Goal: Transaction & Acquisition: Purchase product/service

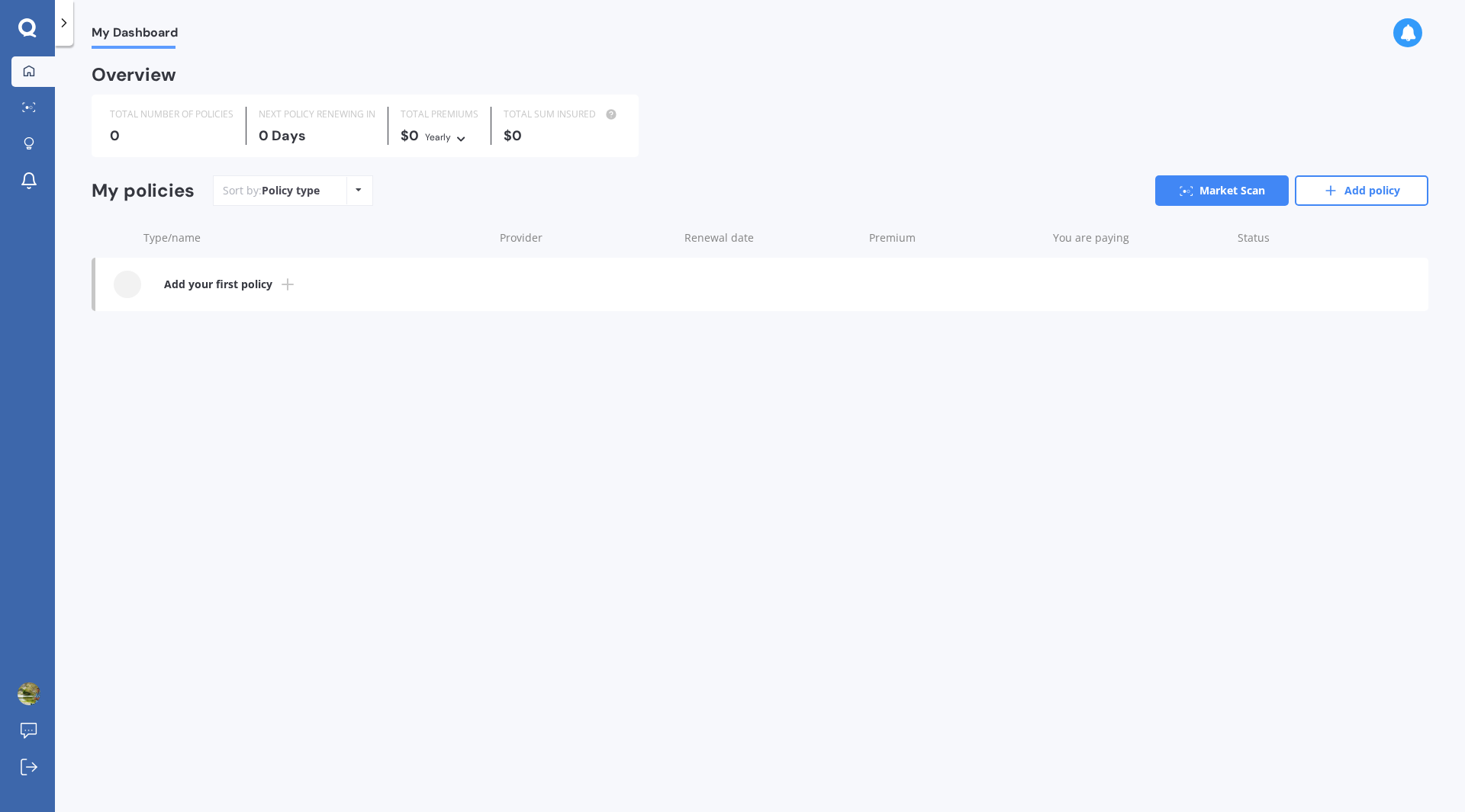
click at [215, 281] on b "Add your first policy" at bounding box center [218, 285] width 108 height 16
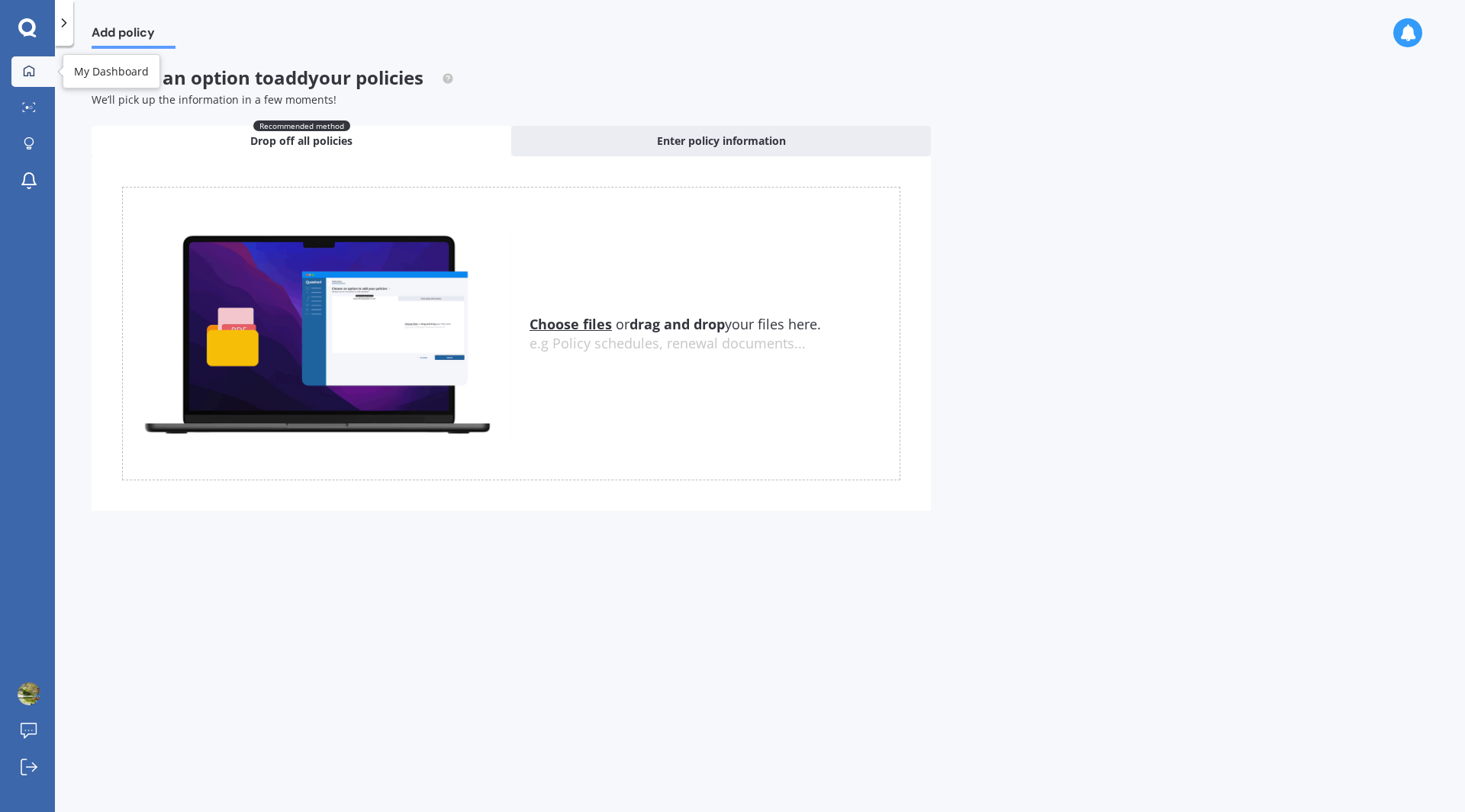
click at [16, 65] on link "My Dashboard" at bounding box center [33, 71] width 44 height 30
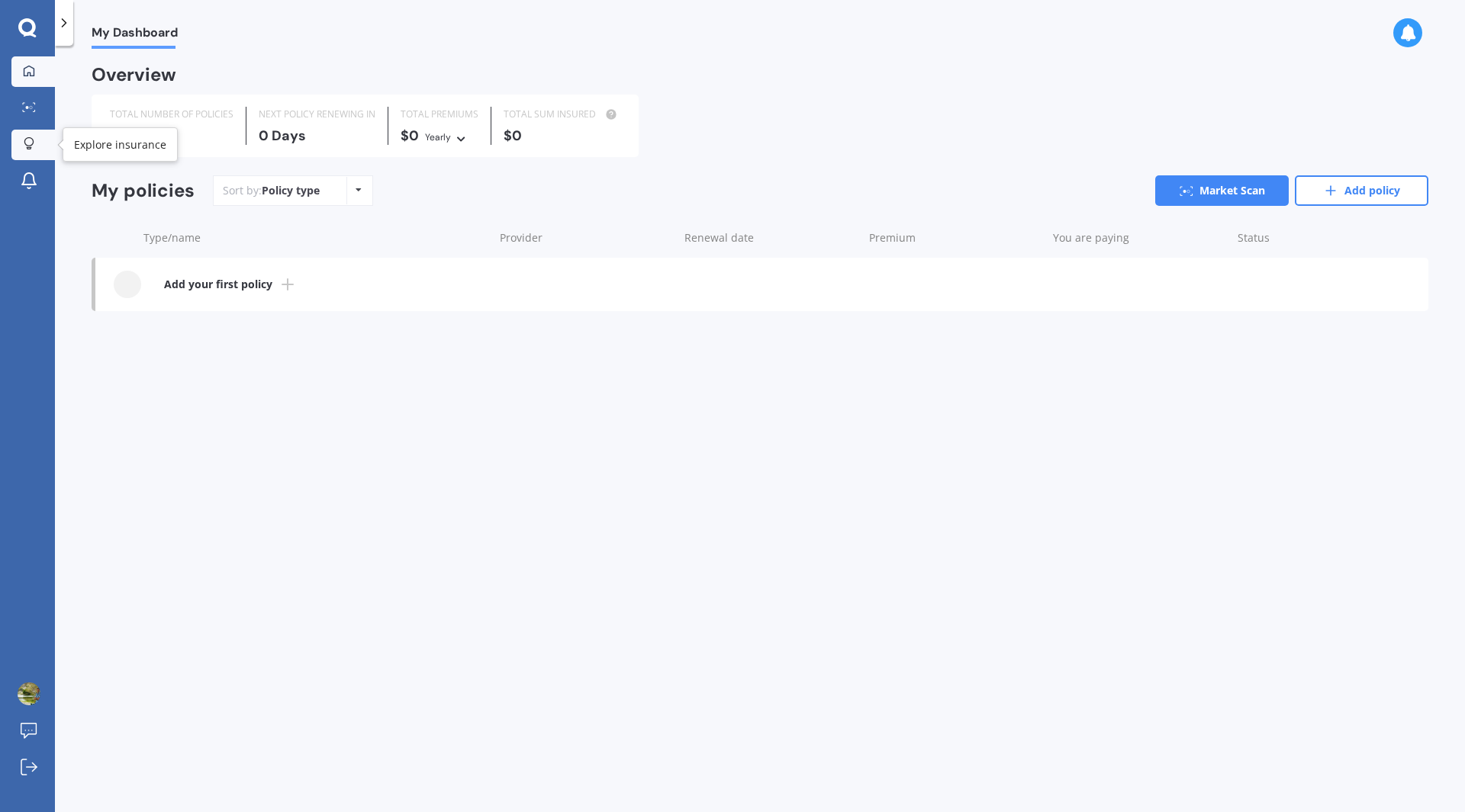
click at [26, 141] on icon at bounding box center [28, 143] width 11 height 13
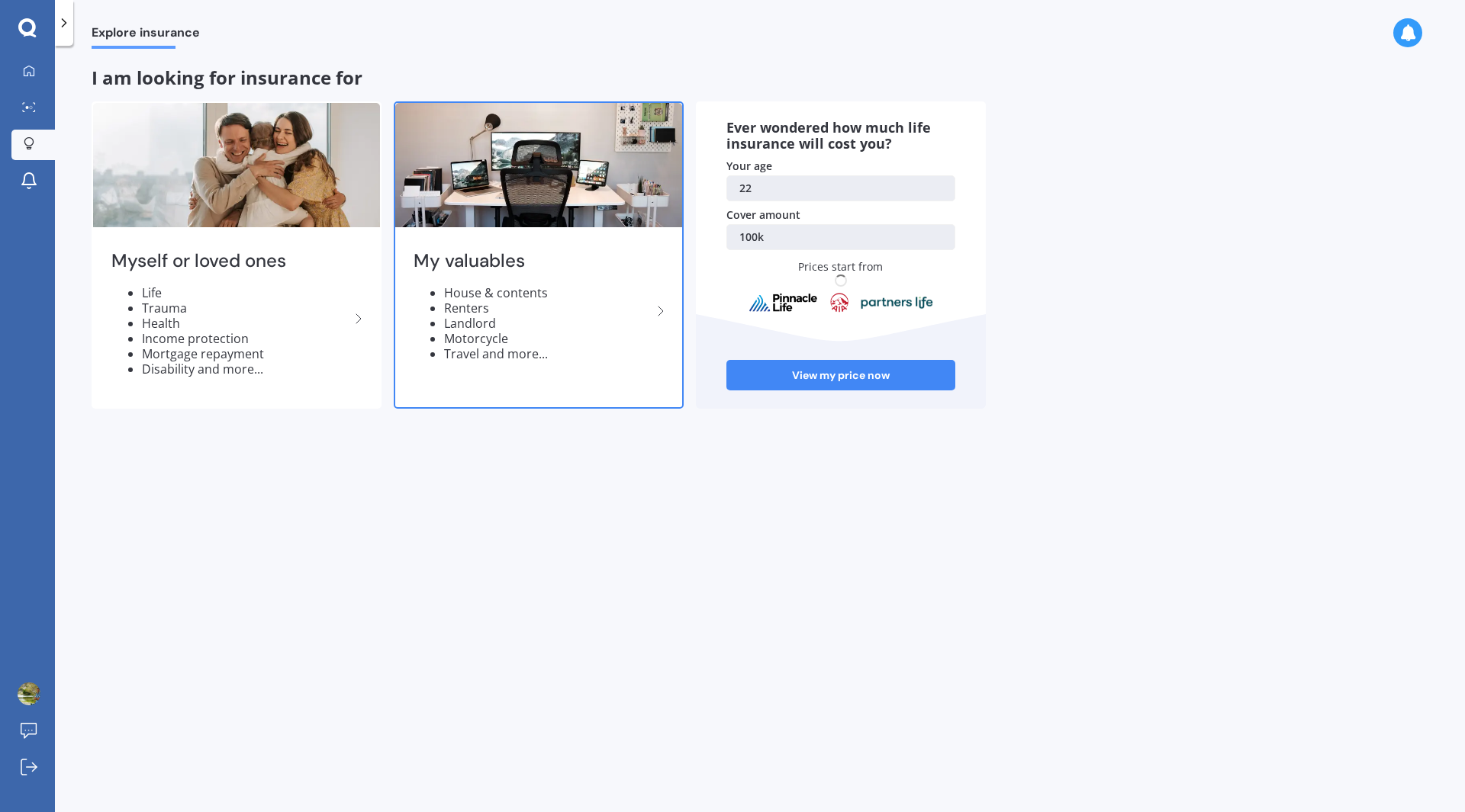
click at [479, 250] on h2 "My valuables" at bounding box center [532, 262] width 238 height 23
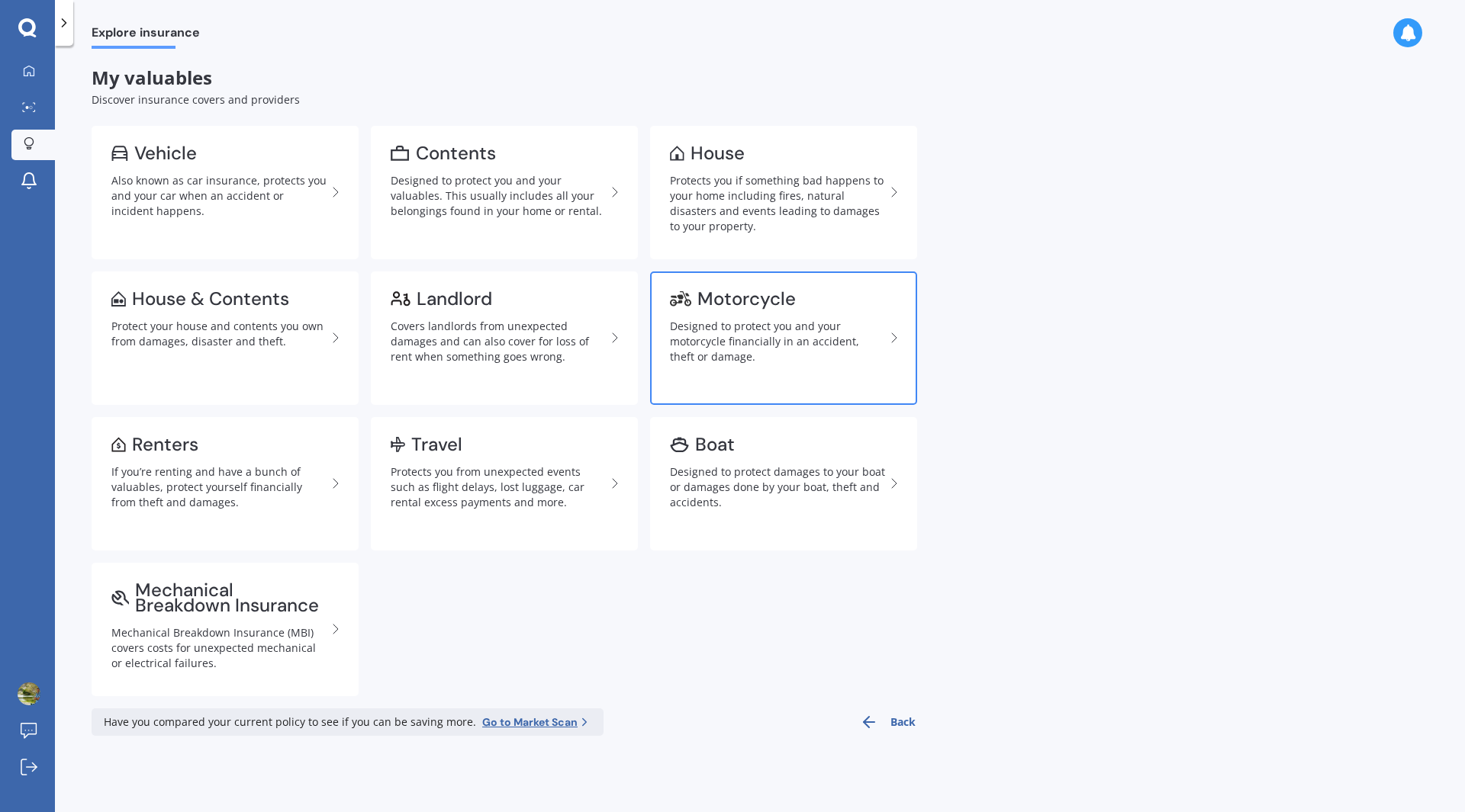
click at [712, 311] on link "Motorcycle Designed to protect you and your motorcycle financially in an accide…" at bounding box center [783, 337] width 268 height 133
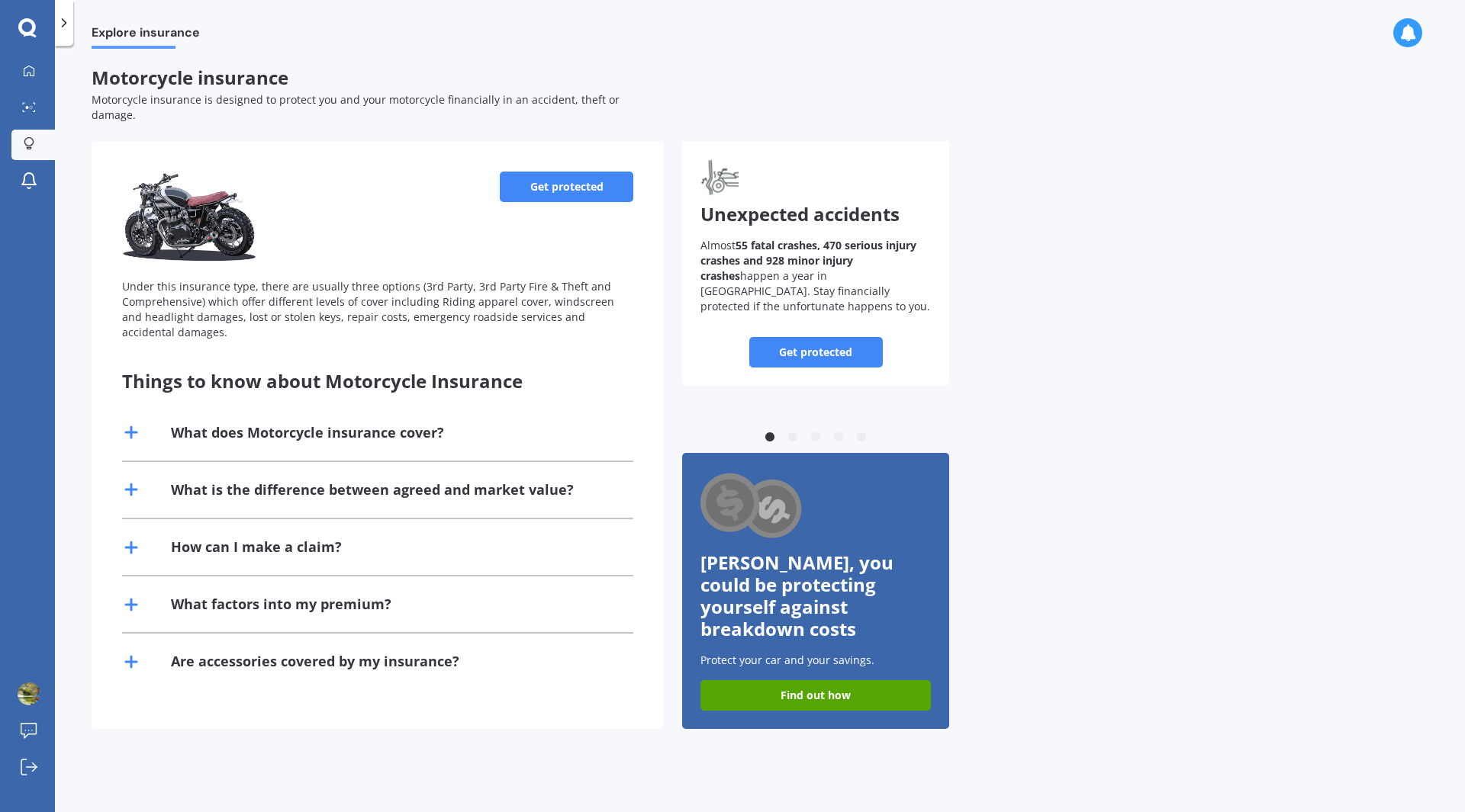
click at [528, 172] on link "Get protected" at bounding box center [566, 187] width 133 height 30
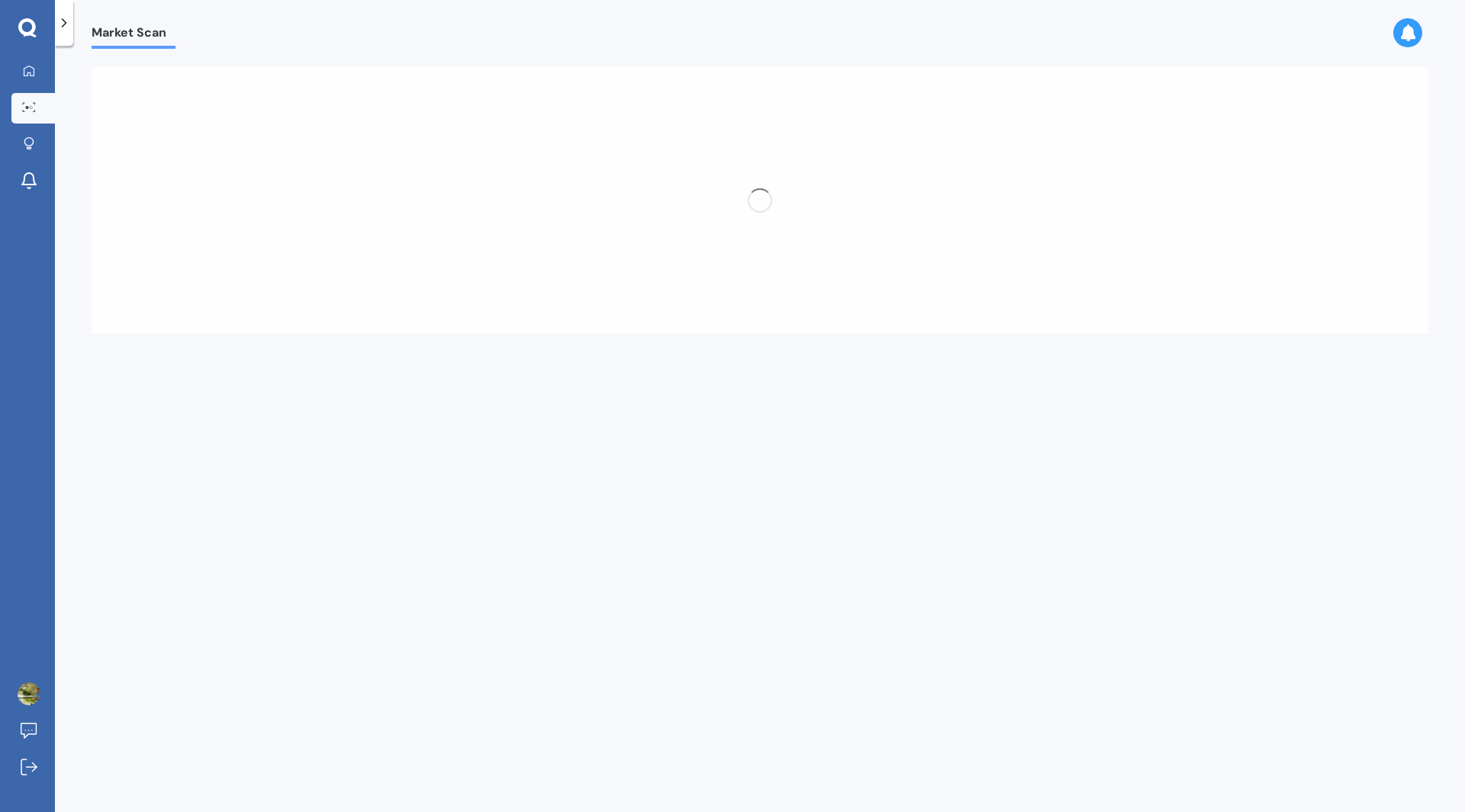
select select "10"
select select "04"
select select "2003"
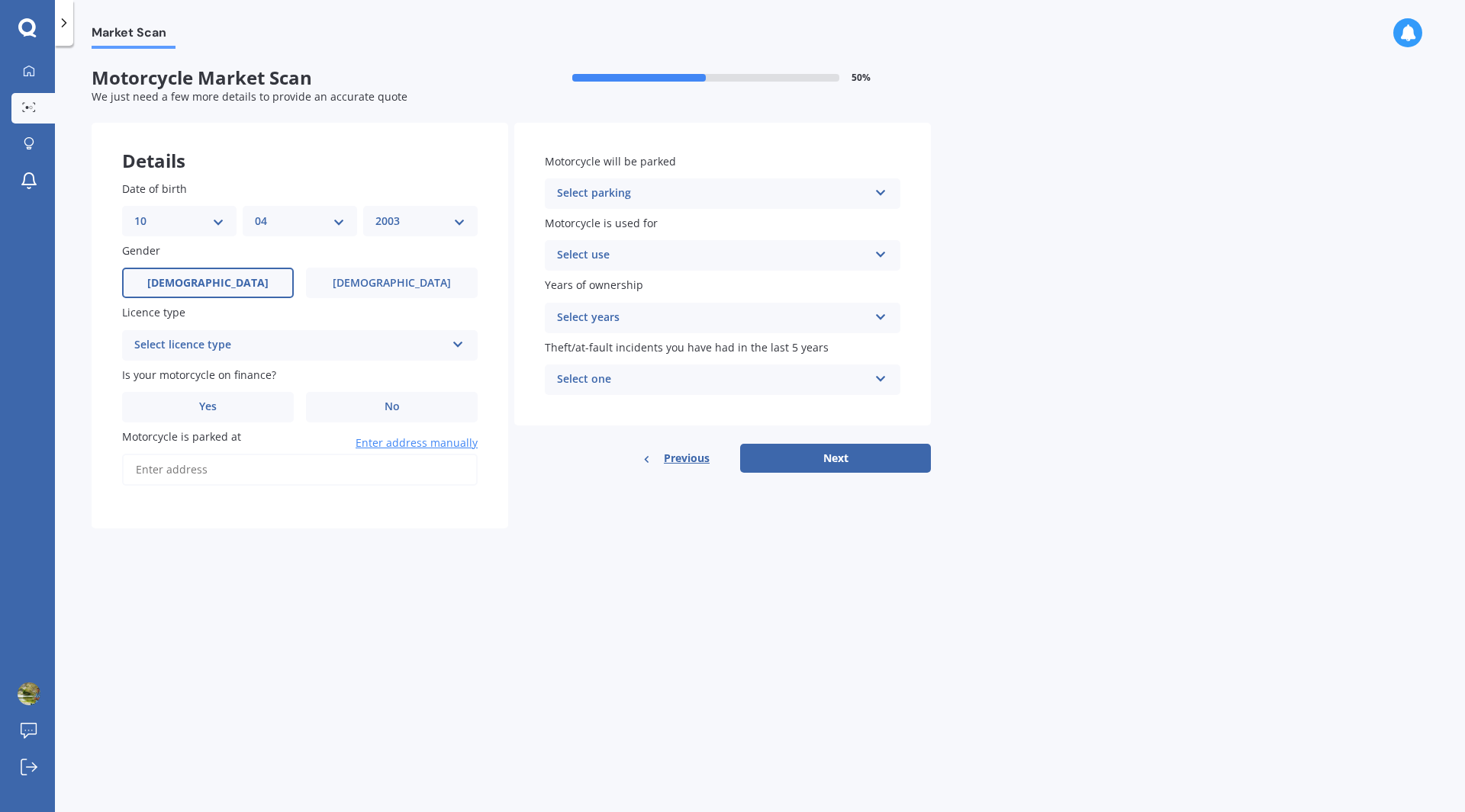
click at [217, 222] on select "DD 01 02 03 04 05 06 07 08 09 10 11 12 13 14 15 16 17 18 19 20 21 22 23 24 25 2…" at bounding box center [179, 221] width 90 height 17
select select "19"
click at [134, 213] on select "DD 01 02 03 04 05 06 07 08 09 10 11 12 13 14 15 16 17 18 19 20 21 22 23 24 25 2…" at bounding box center [179, 221] width 90 height 17
click at [262, 226] on select "MM 01 02 03 04 05 06 07 08 09 10 11 12" at bounding box center [300, 221] width 90 height 17
select select "05"
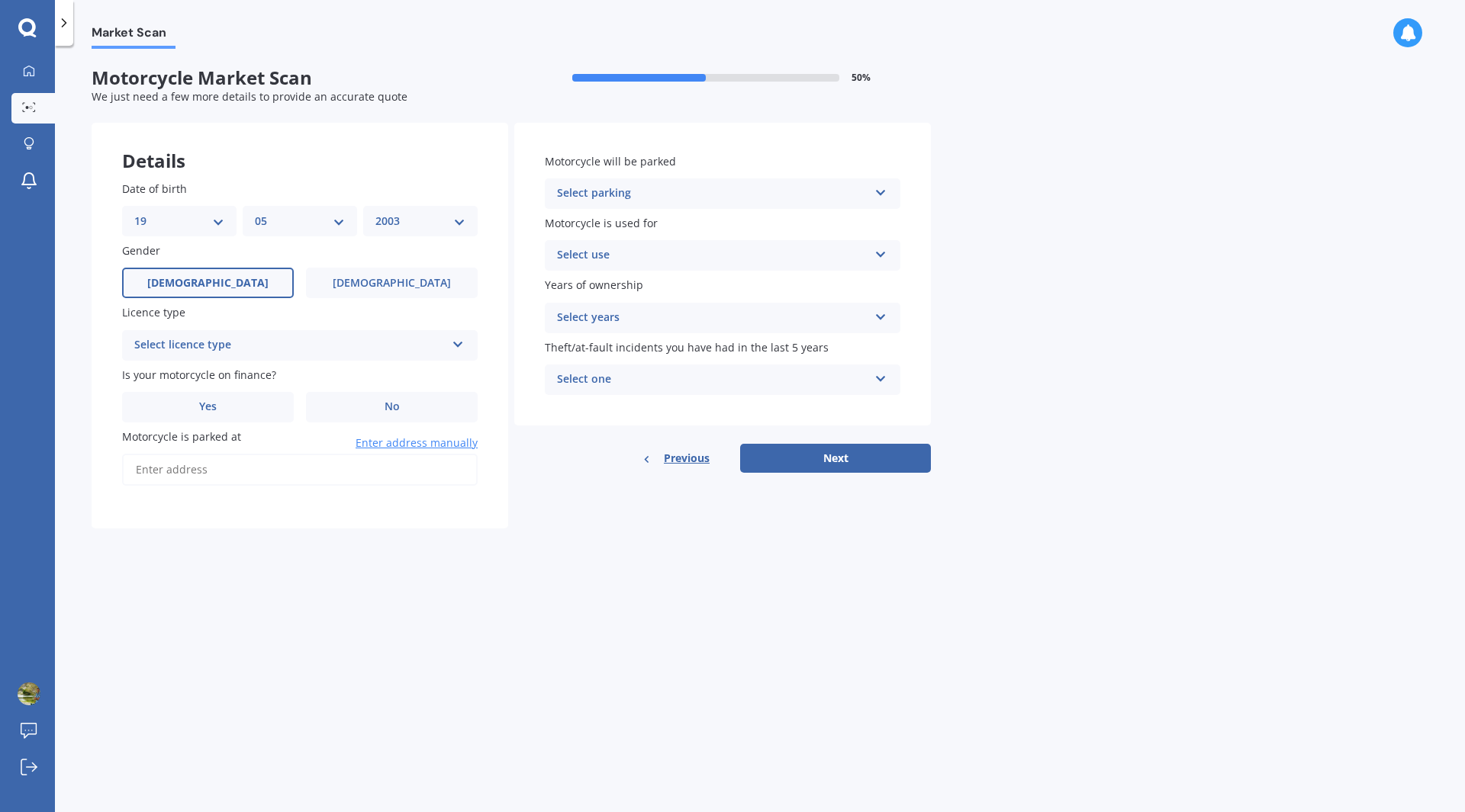
click at [255, 213] on select "MM 01 02 03 04 05 06 07 08 09 10 11 12" at bounding box center [300, 221] width 90 height 17
click at [404, 220] on select "YYYY 2025 2024 2023 2022 2021 2020 2019 2018 2017 2016 2015 2014 2013 2012 2011…" at bounding box center [420, 221] width 90 height 17
select select "1969"
click at [375, 213] on select "YYYY 2025 2024 2023 2022 2021 2020 2019 2018 2017 2016 2015 2014 2013 2012 2011…" at bounding box center [420, 221] width 90 height 17
click at [224, 345] on div "Select licence type" at bounding box center [290, 345] width 311 height 18
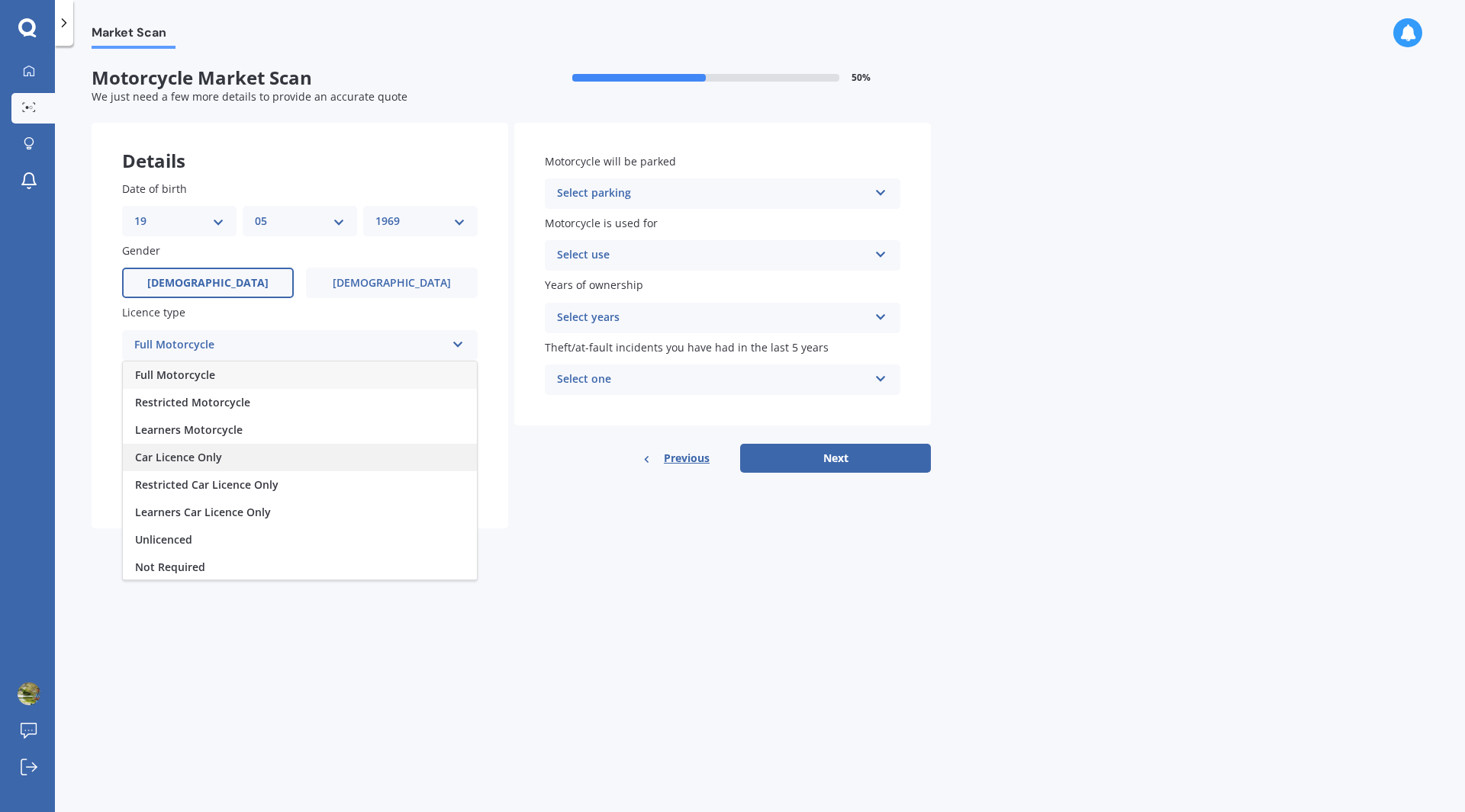
click at [211, 447] on div "Car Licence Only" at bounding box center [300, 458] width 354 height 27
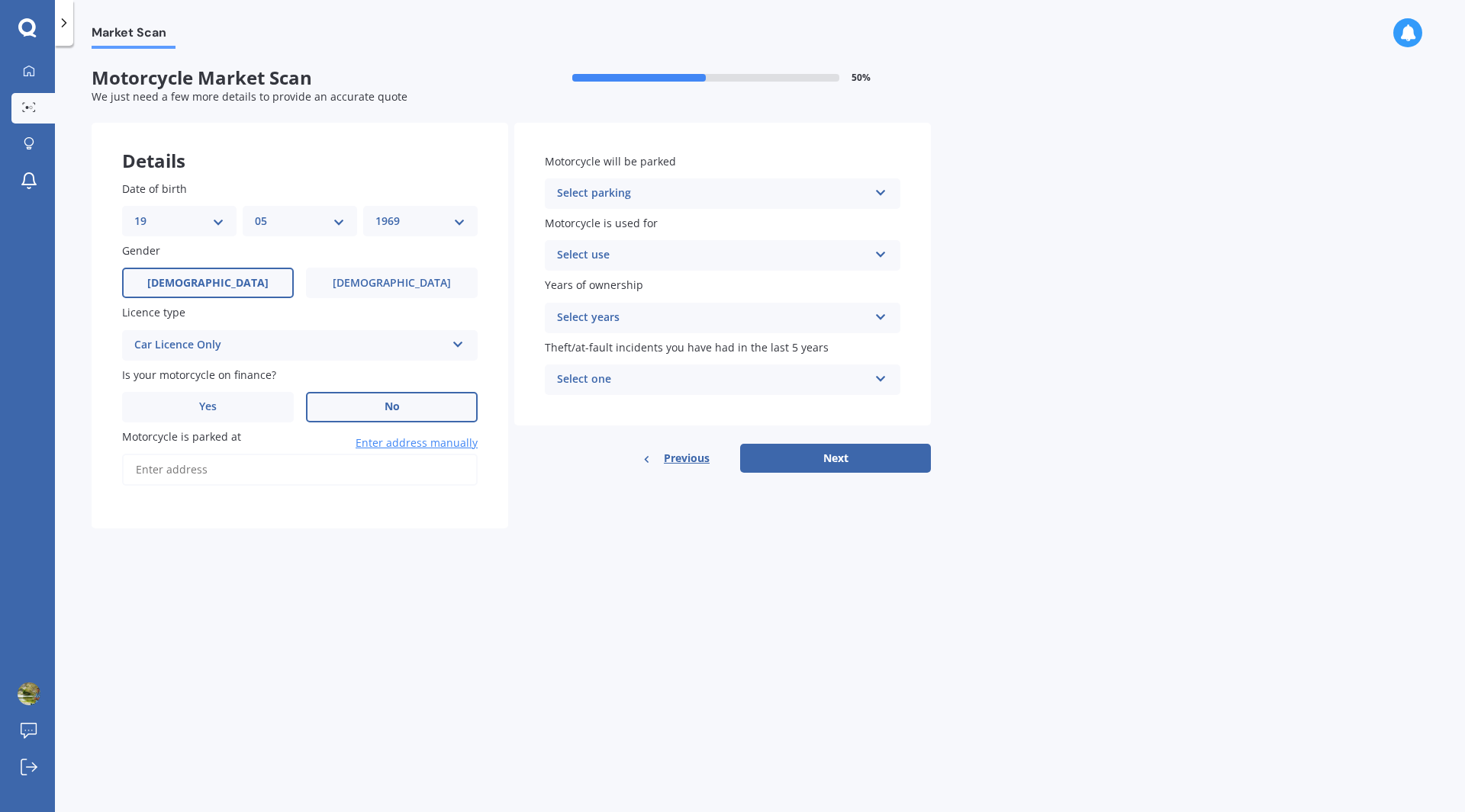
click at [365, 416] on label "No" at bounding box center [392, 406] width 172 height 30
click at [0, 0] on input "No" at bounding box center [0, 0] width 0 height 0
click at [235, 478] on input "Motorcycle is parked at" at bounding box center [301, 470] width 356 height 32
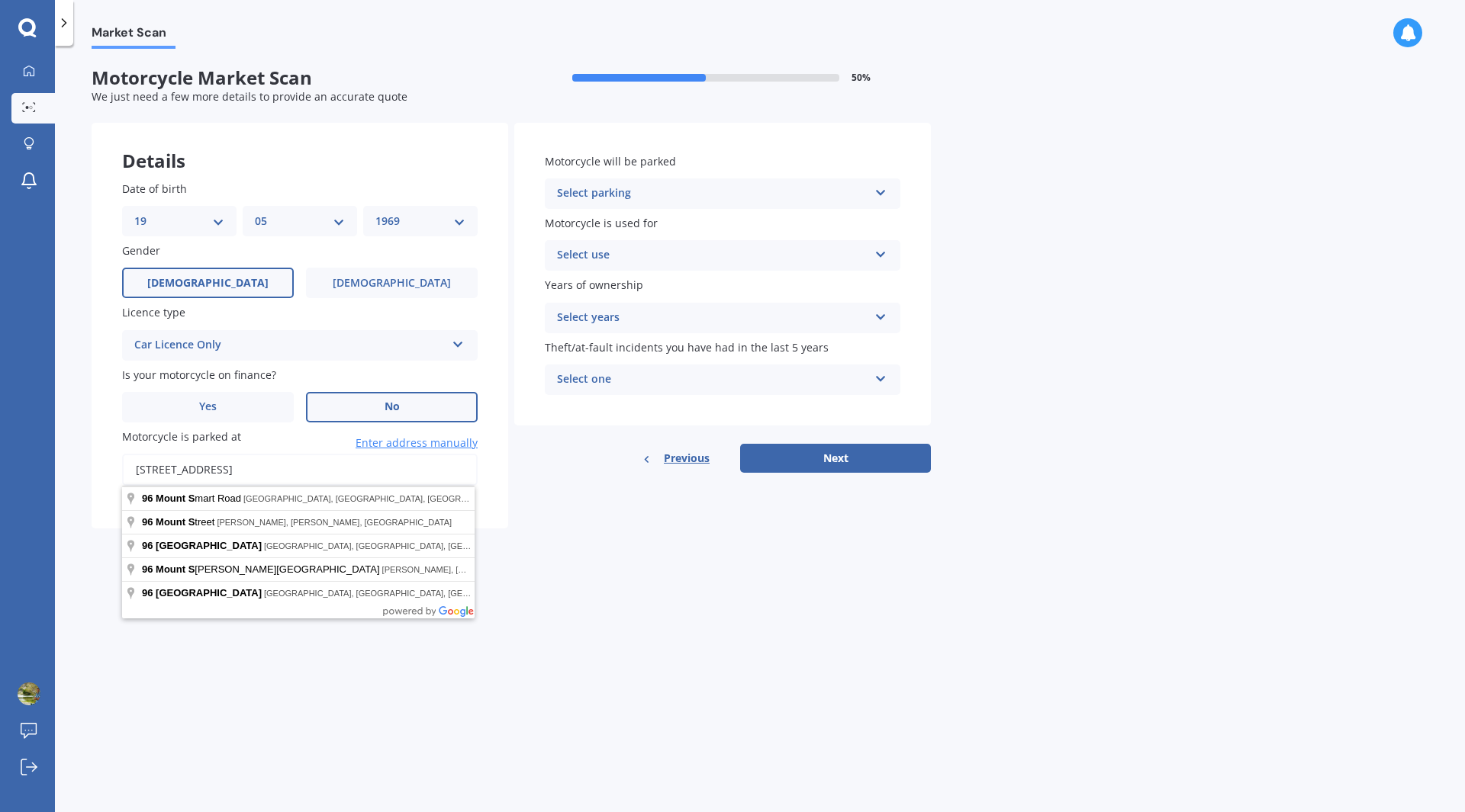
click at [216, 469] on input "[STREET_ADDRESS]" at bounding box center [301, 470] width 356 height 32
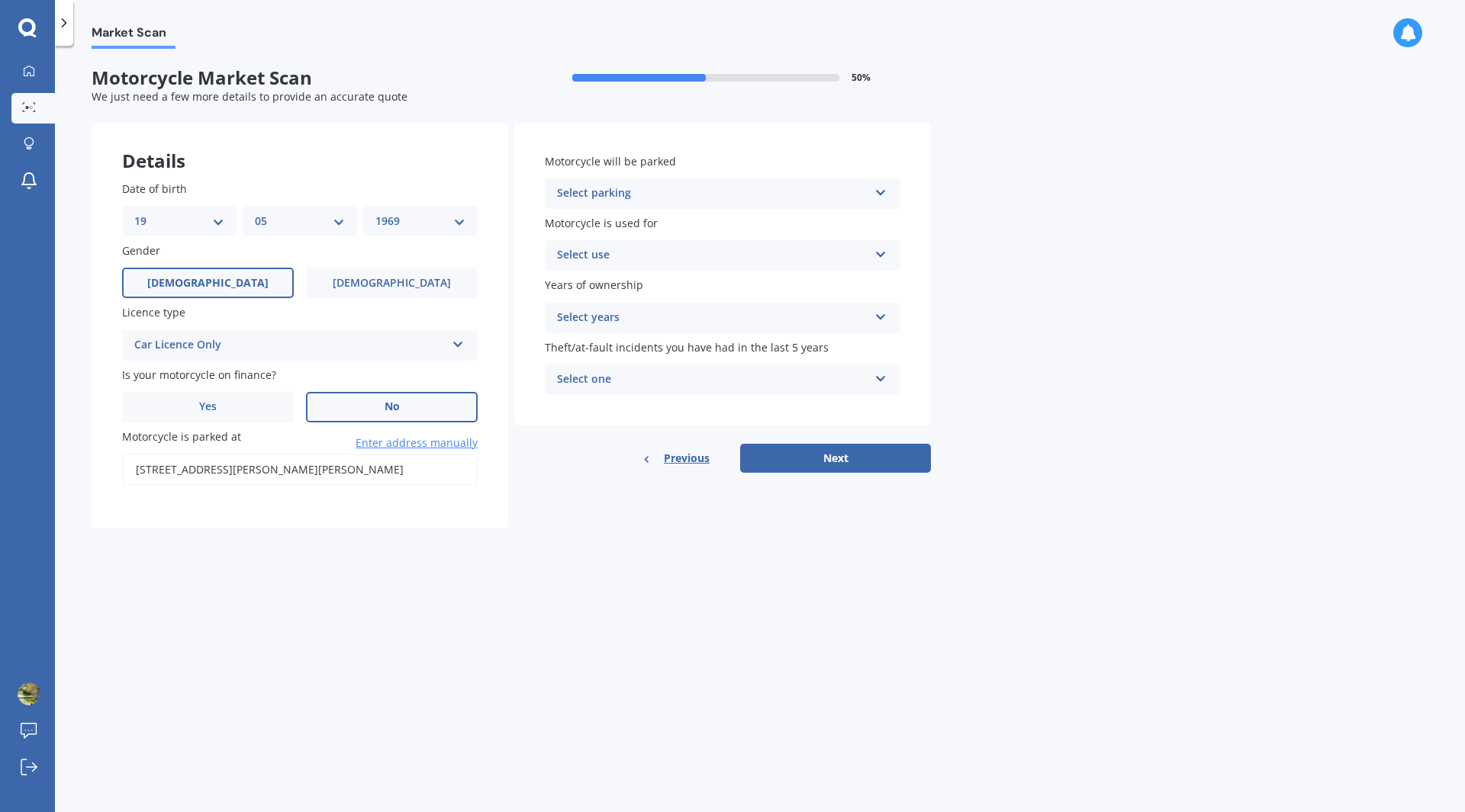
type input "[STREET_ADDRESS][PERSON_NAME][PERSON_NAME]"
click at [675, 184] on div "Select parking In a garage On own property On street or road In communal parkin…" at bounding box center [723, 194] width 356 height 30
click at [631, 245] on span "On own property" at bounding box center [602, 250] width 90 height 15
click at [630, 257] on div "Select use" at bounding box center [713, 255] width 311 height 18
click at [618, 314] on span "Commuting" at bounding box center [588, 312] width 61 height 15
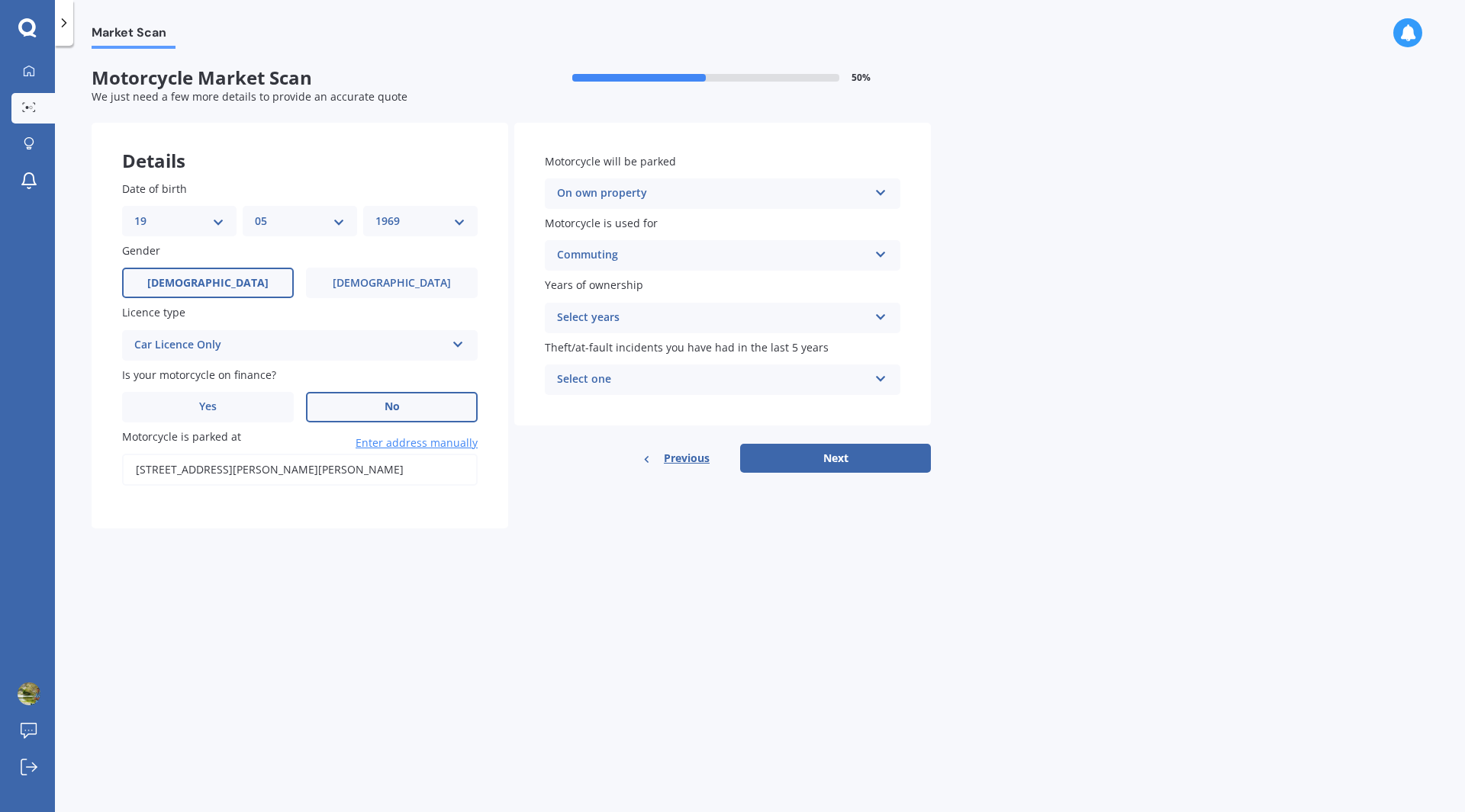
click at [632, 313] on div "Select years" at bounding box center [713, 318] width 311 height 18
click at [616, 350] on span "Less than 1" at bounding box center [587, 347] width 59 height 15
click at [649, 352] on span "Theft/at-fault incidents you have had in the last 5 years" at bounding box center [687, 347] width 284 height 15
click at [629, 379] on div "Select one" at bounding box center [713, 379] width 311 height 18
click at [596, 412] on div "0" at bounding box center [723, 409] width 354 height 27
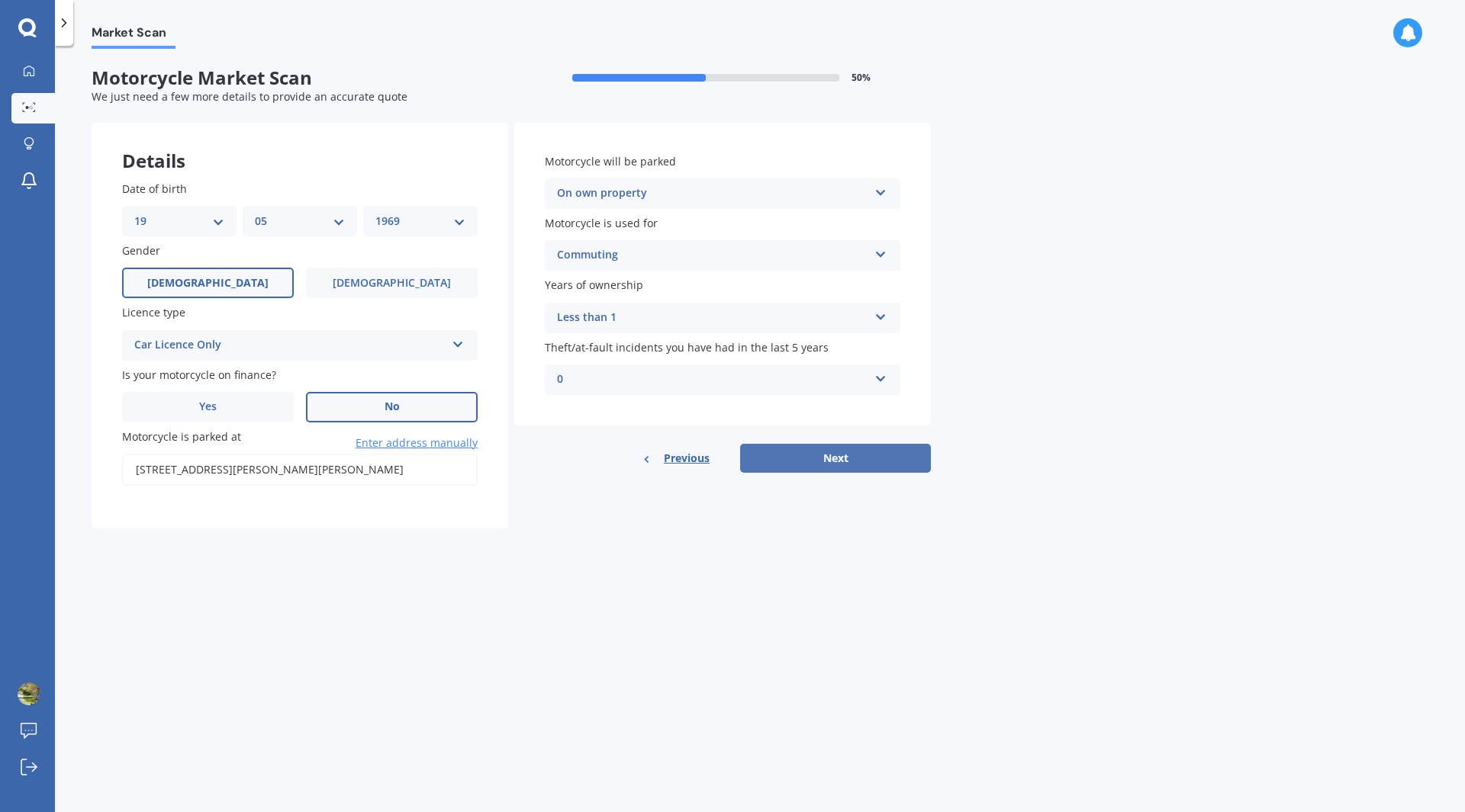
click at [780, 457] on button "Next" at bounding box center [836, 459] width 191 height 29
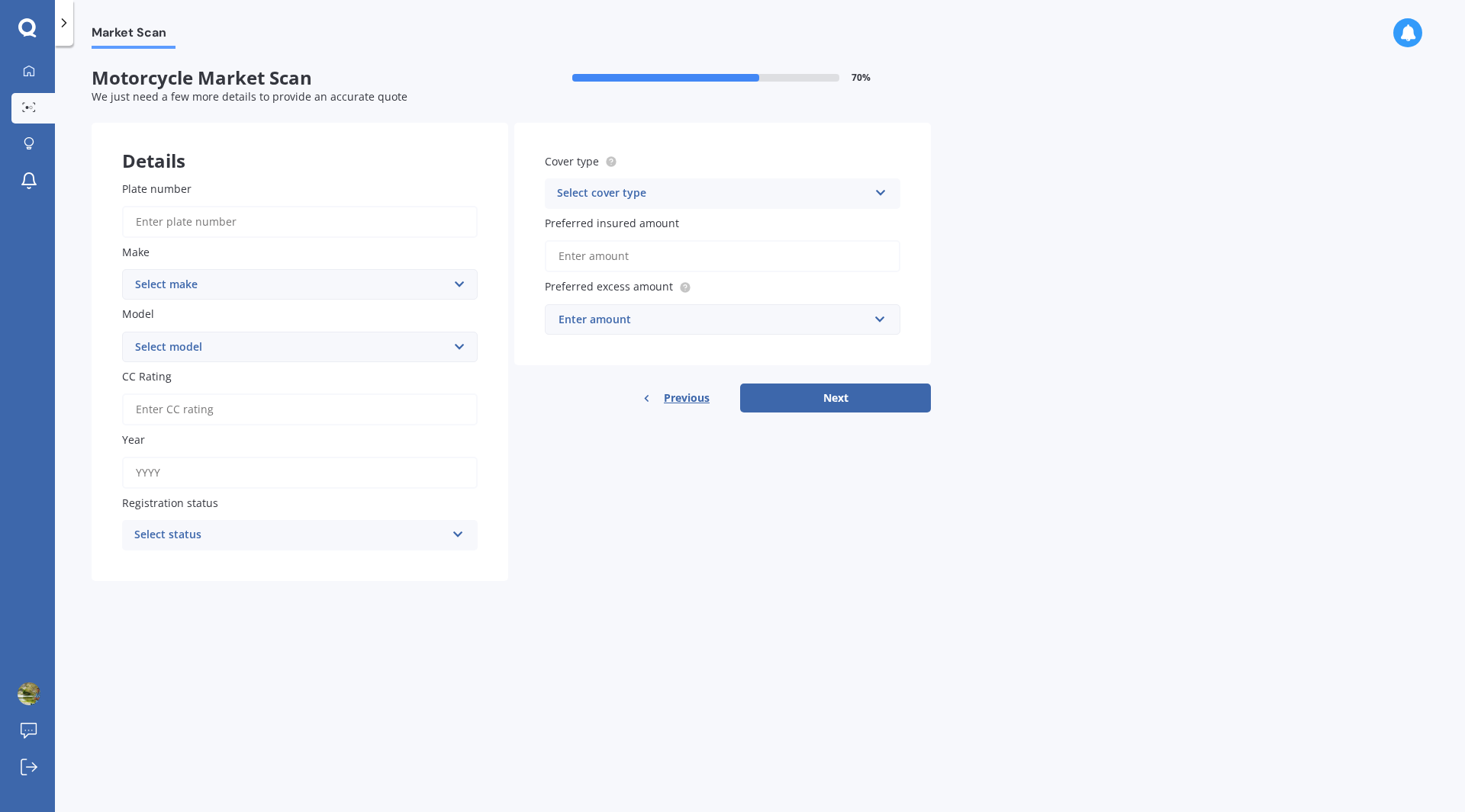
click at [254, 227] on input "Plate number" at bounding box center [301, 222] width 356 height 32
type input "B1GWM"
click at [251, 282] on select "Select make Ace Adly Aeon AJP American Iron Horse Aprilia Arrow Baotian [PERSON…" at bounding box center [301, 284] width 356 height 30
select select "Motus"
click at [123, 269] on select "Select make Ace Adly Aeon AJP American Iron Horse Aprilia Arrow Baotian [PERSON…" at bounding box center [301, 284] width 356 height 30
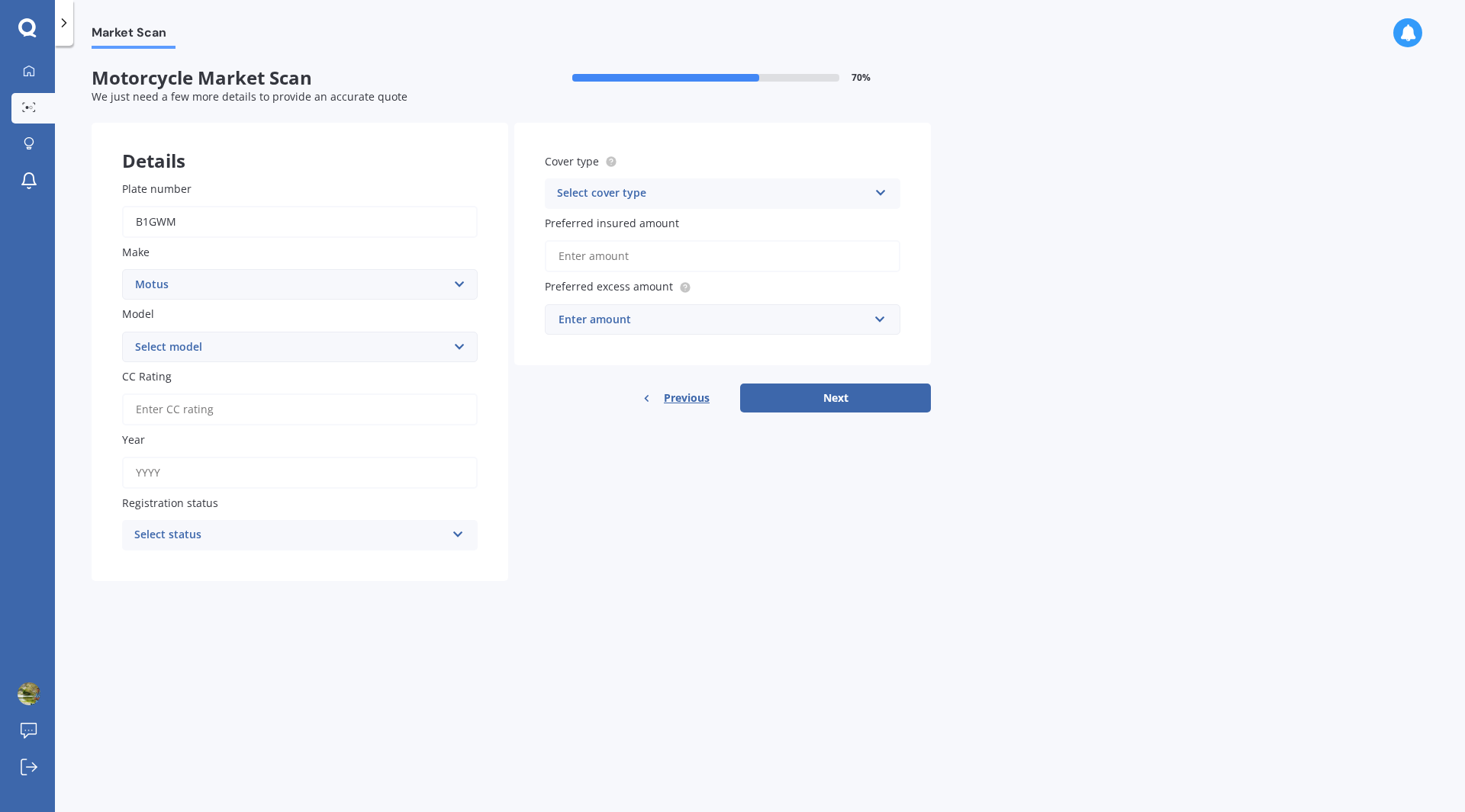
click at [212, 352] on select "Select model Bee Street Classic Cruiser Daily Elite Grey Hornet VES Wasp" at bounding box center [301, 346] width 356 height 30
select select "VES"
click at [123, 332] on select "Select model Bee Street Classic Cruiser Daily Elite Grey Hornet VES Wasp" at bounding box center [301, 346] width 356 height 30
click at [207, 416] on input "CC Rating" at bounding box center [301, 409] width 356 height 32
type input "49"
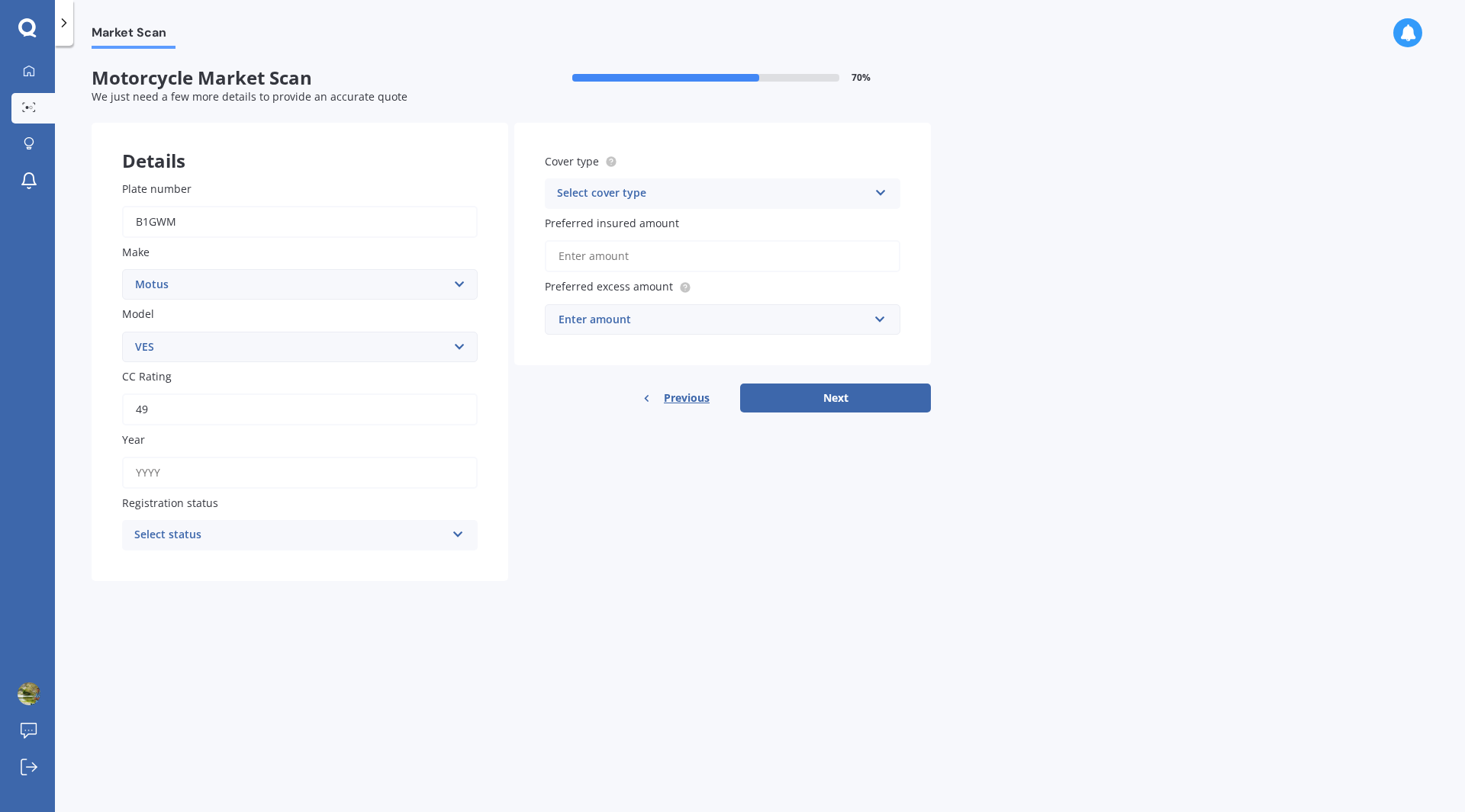
click at [202, 469] on input "Year" at bounding box center [301, 473] width 356 height 32
type input "2014"
click at [313, 541] on div "Select status" at bounding box center [290, 535] width 311 height 18
click at [239, 618] on div "Not required" at bounding box center [300, 620] width 354 height 27
click at [241, 544] on div "Not required" at bounding box center [290, 535] width 311 height 18
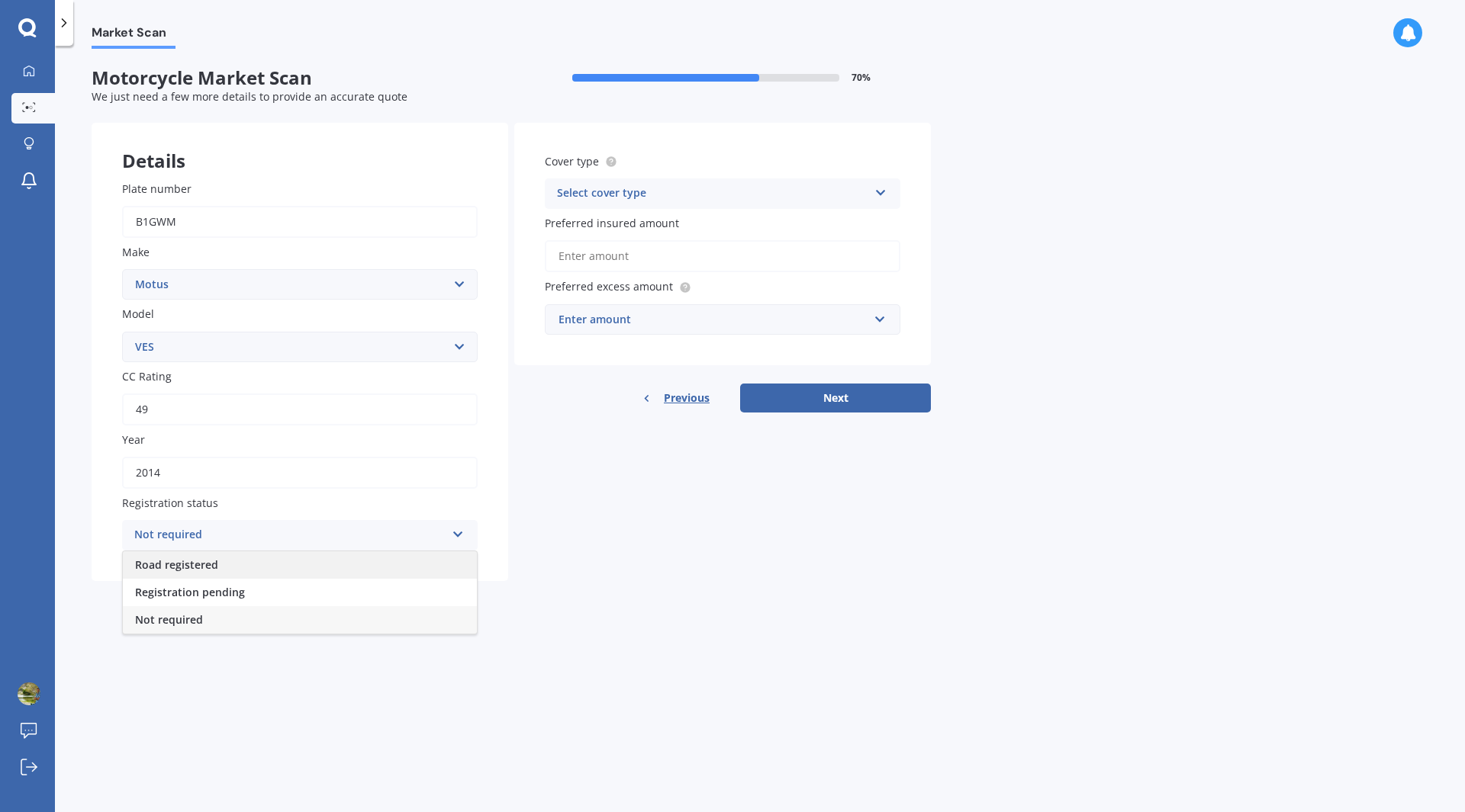
click at [226, 566] on div "Road registered" at bounding box center [300, 565] width 354 height 27
click at [768, 202] on div "Select cover type" at bounding box center [713, 194] width 311 height 18
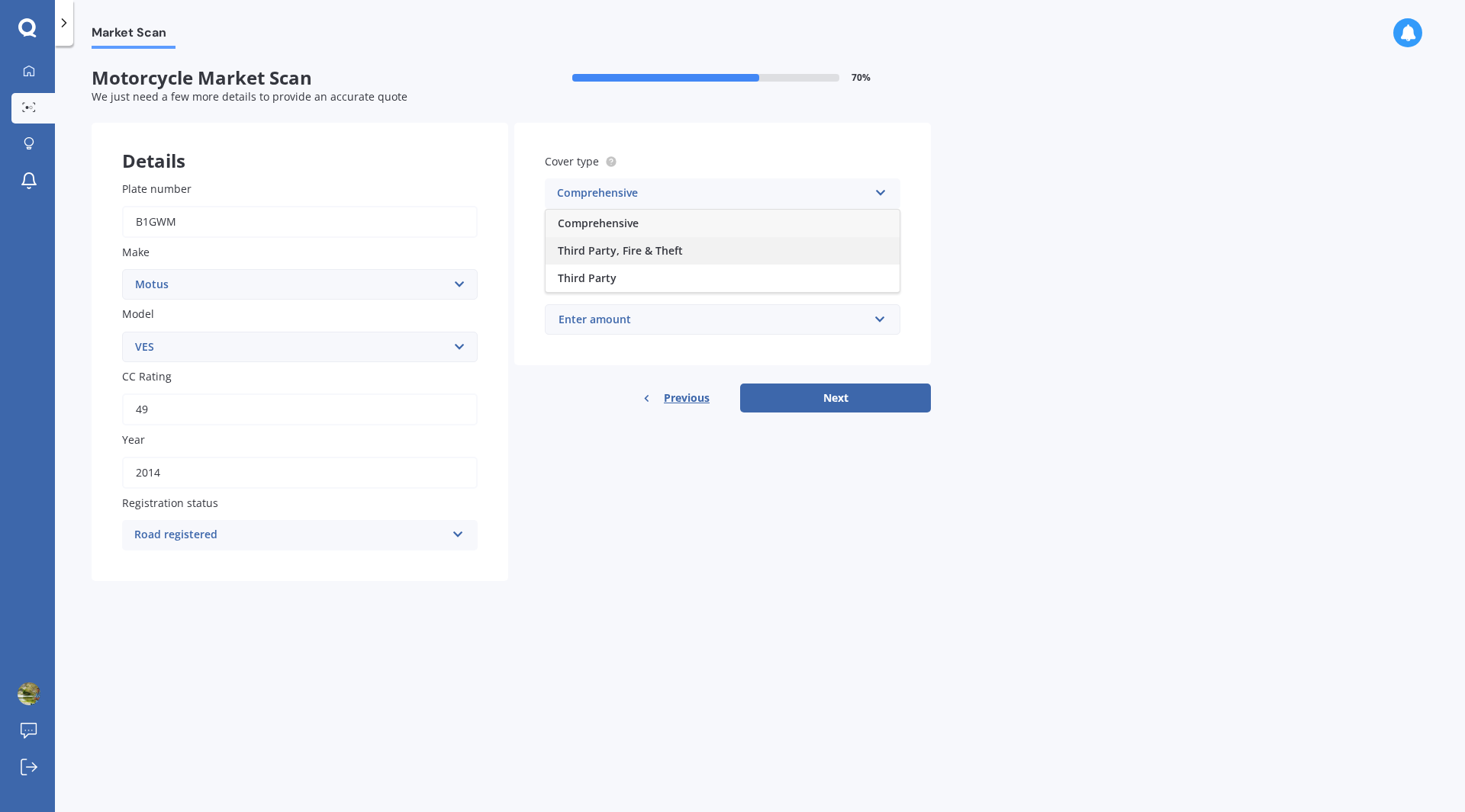
click at [702, 252] on div "Third Party, Fire & Theft" at bounding box center [723, 251] width 354 height 27
click at [672, 257] on input "Preferred insured amount" at bounding box center [723, 256] width 356 height 32
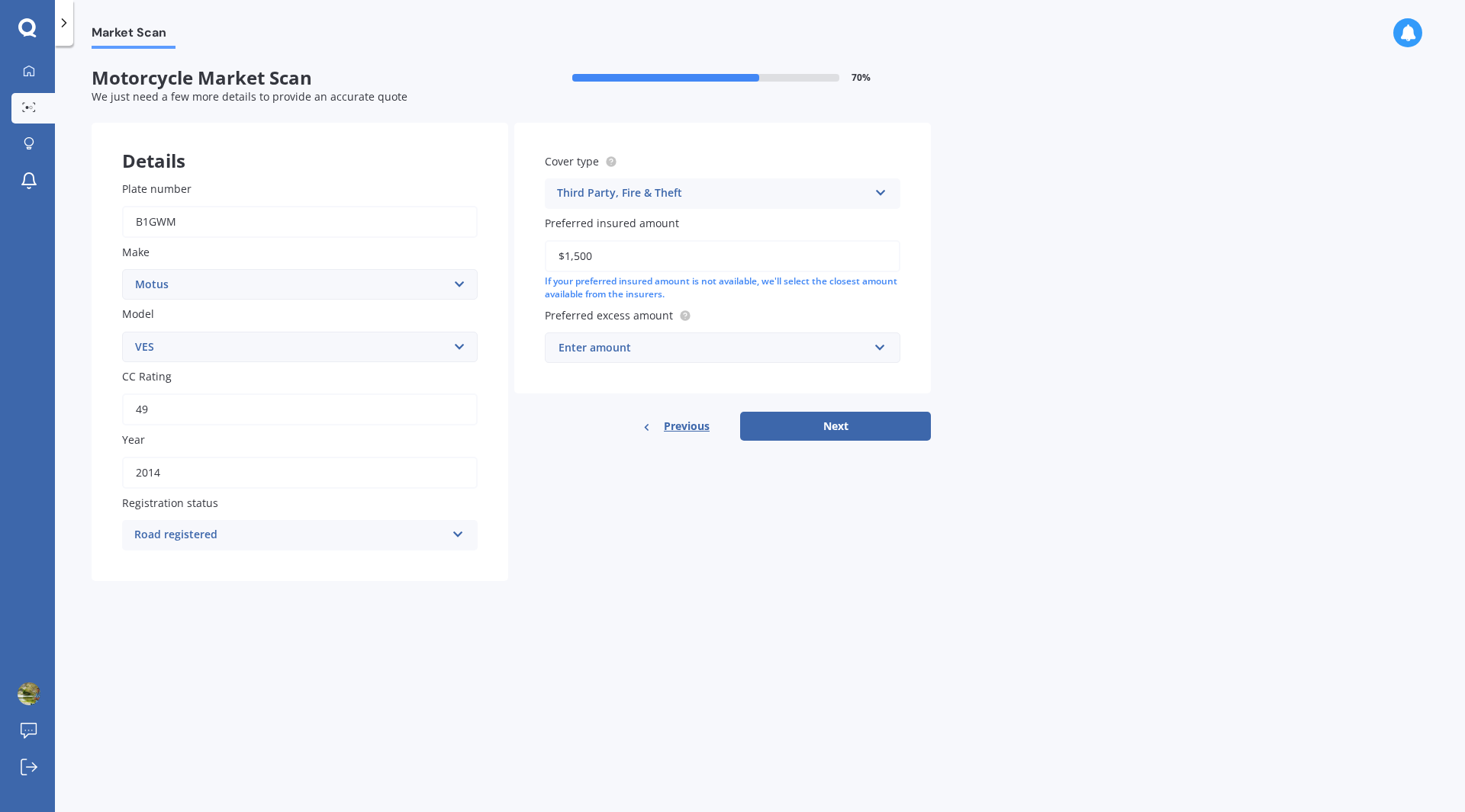
type input "$1,500"
click at [724, 356] on div "Enter amount" at bounding box center [713, 347] width 310 height 17
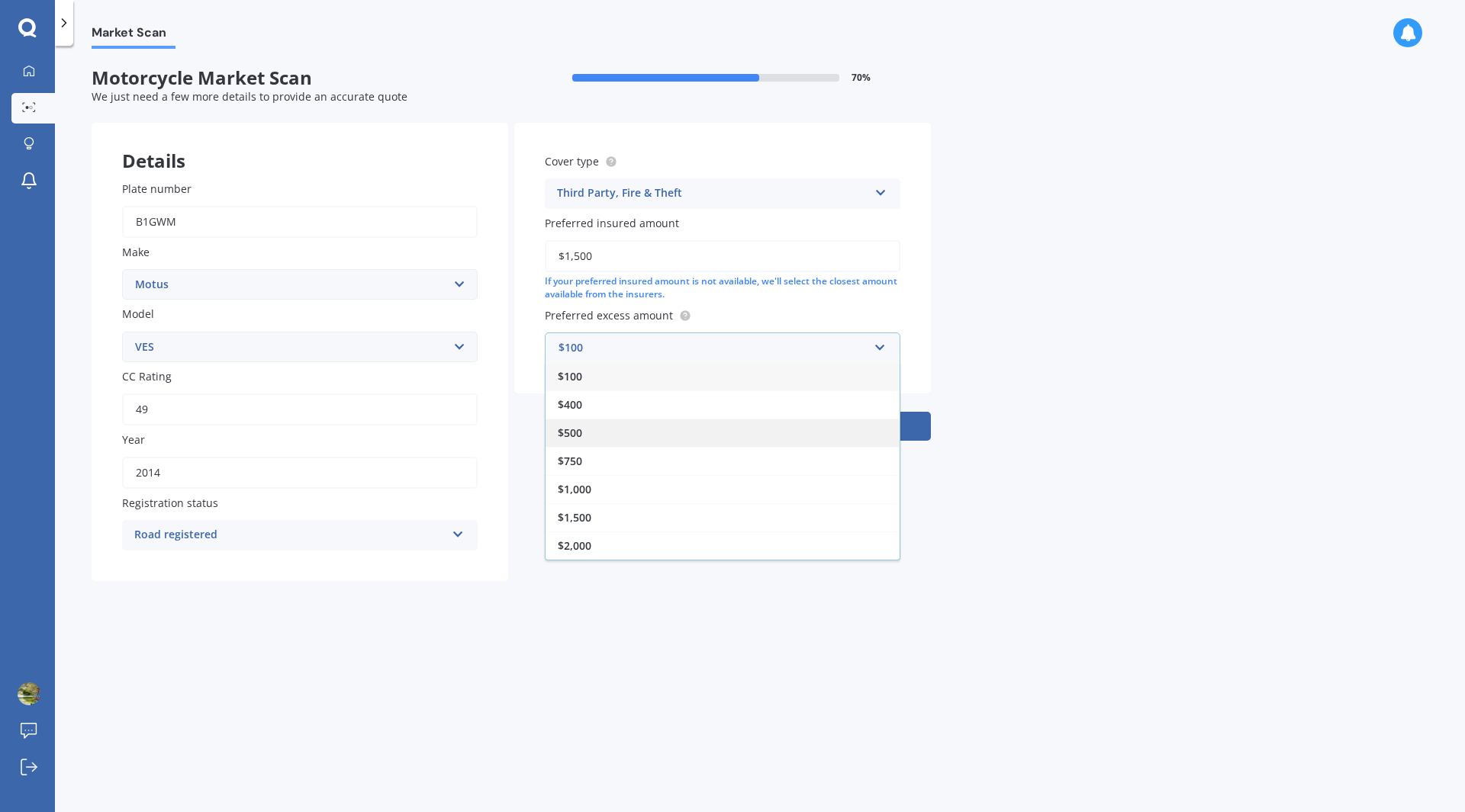
click at [618, 424] on div "$500" at bounding box center [723, 433] width 354 height 28
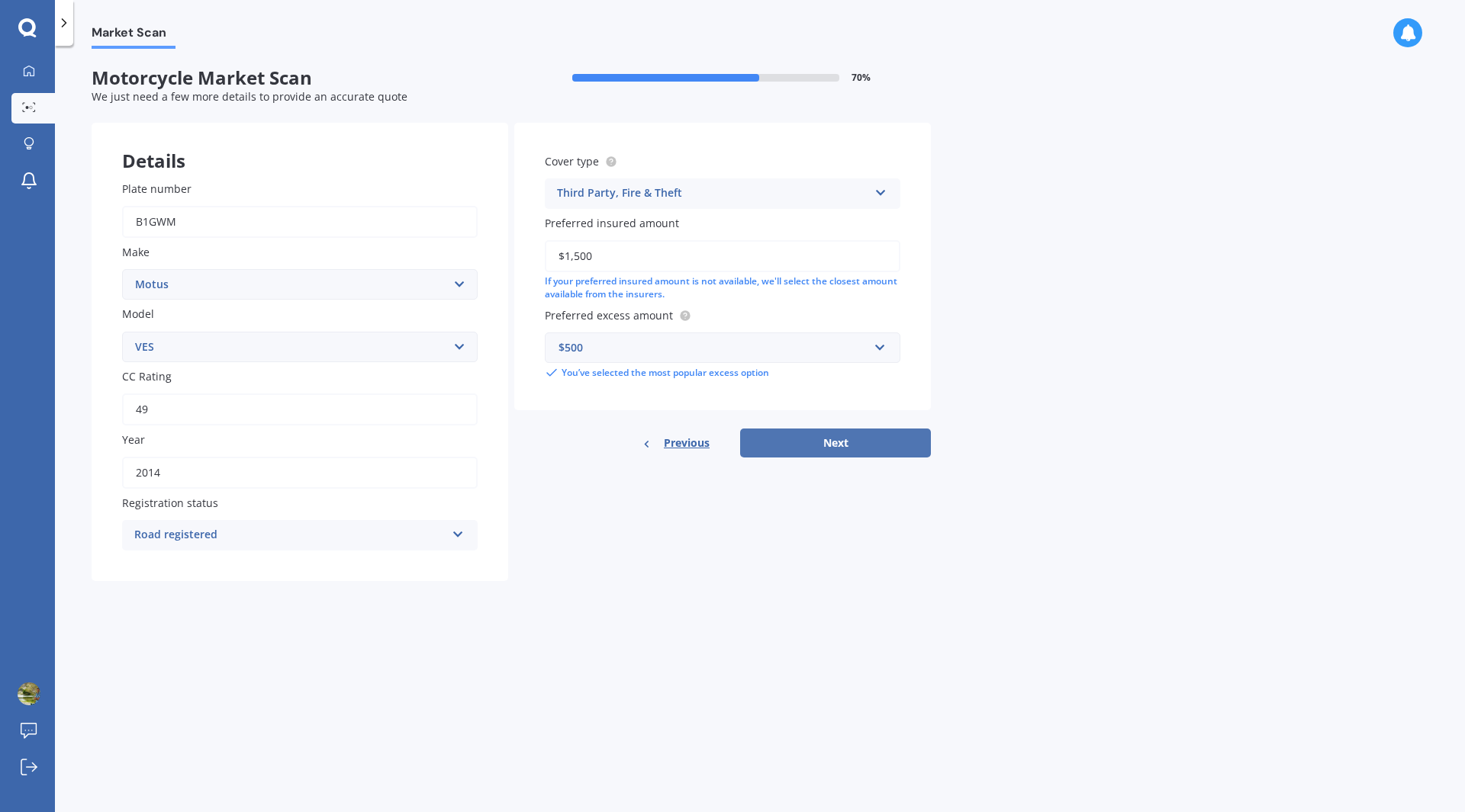
click at [824, 441] on button "Next" at bounding box center [836, 443] width 191 height 29
select select "19"
select select "05"
select select "1969"
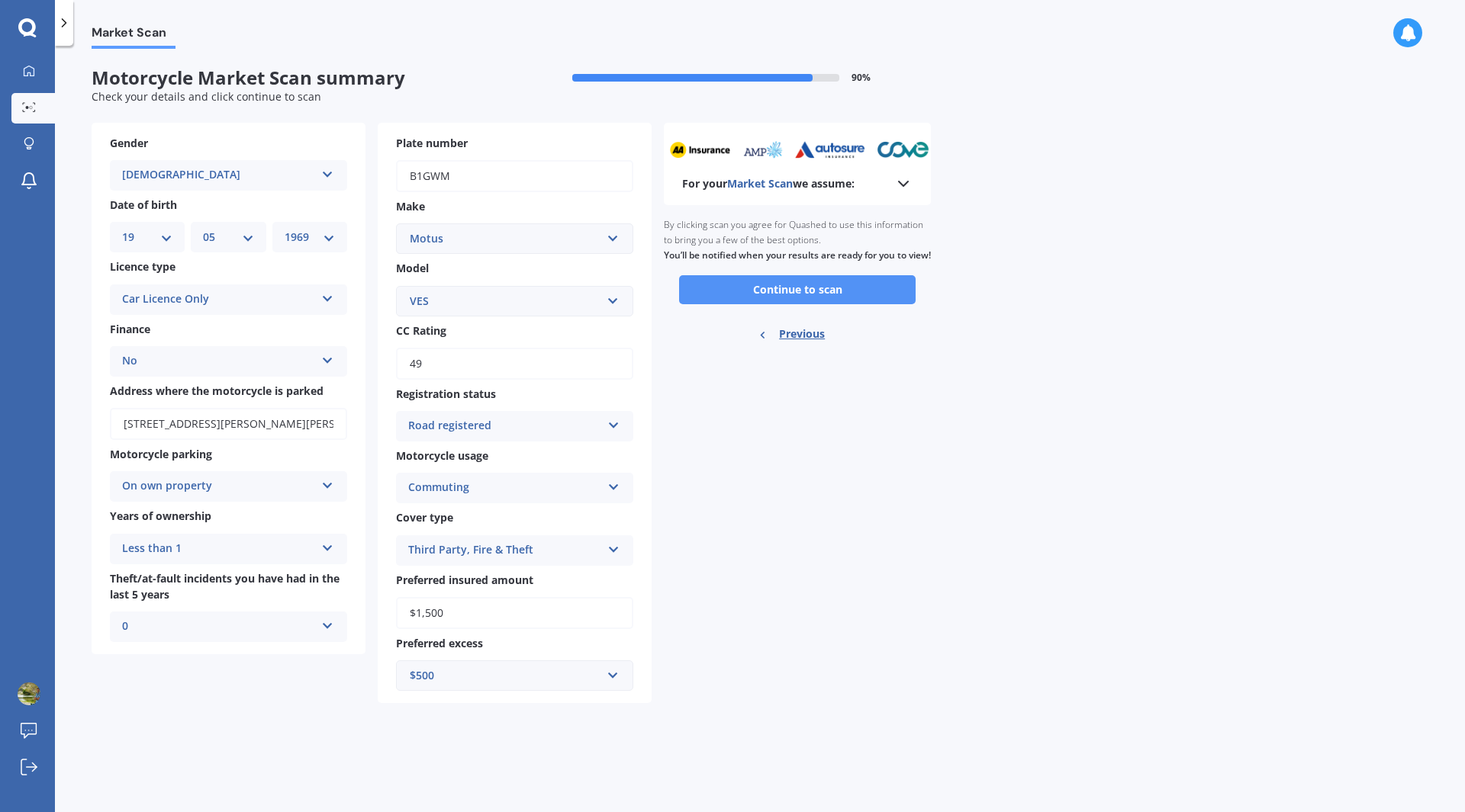
click at [800, 304] on button "Continue to scan" at bounding box center [797, 290] width 236 height 29
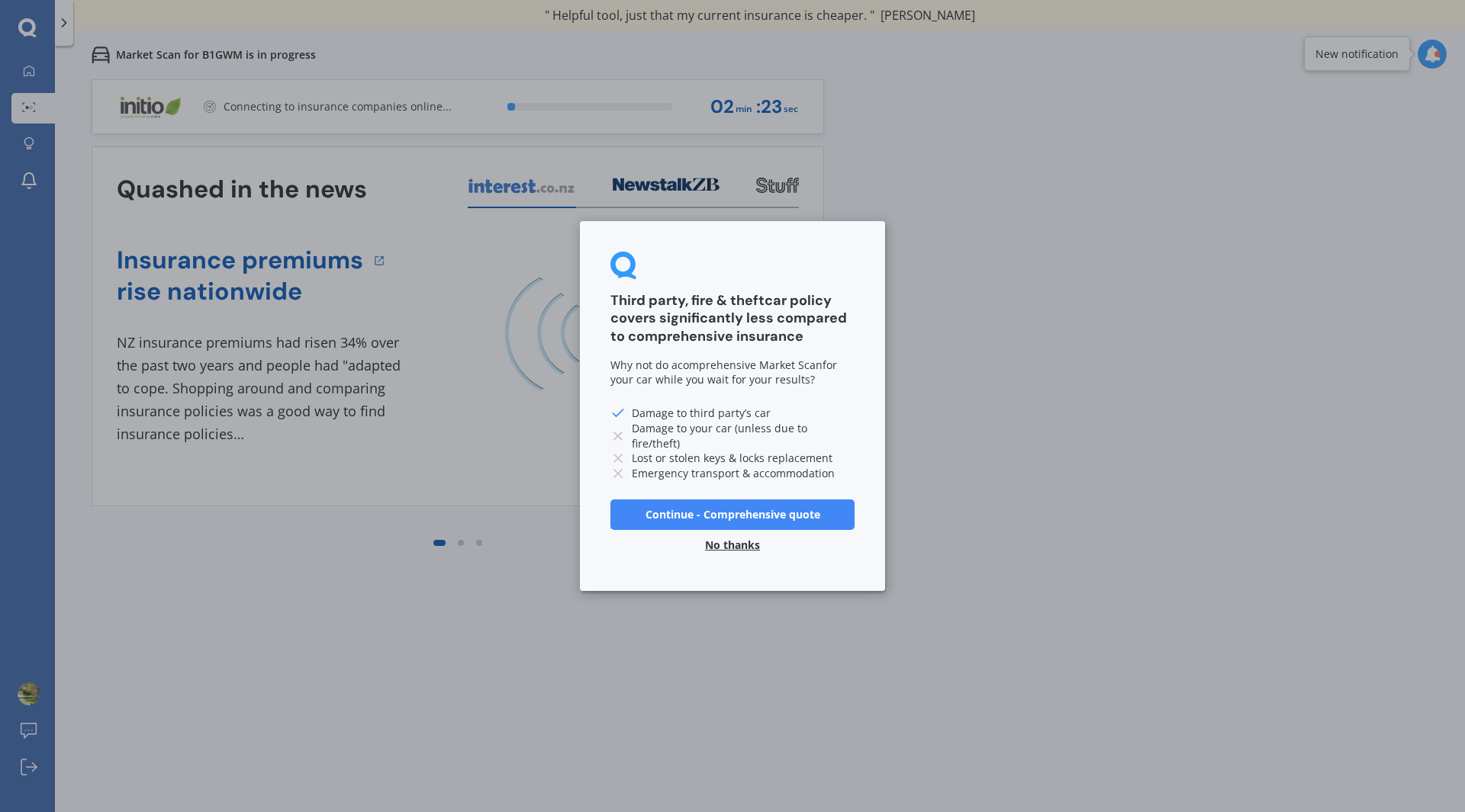
click at [722, 542] on button "No thanks" at bounding box center [732, 545] width 73 height 30
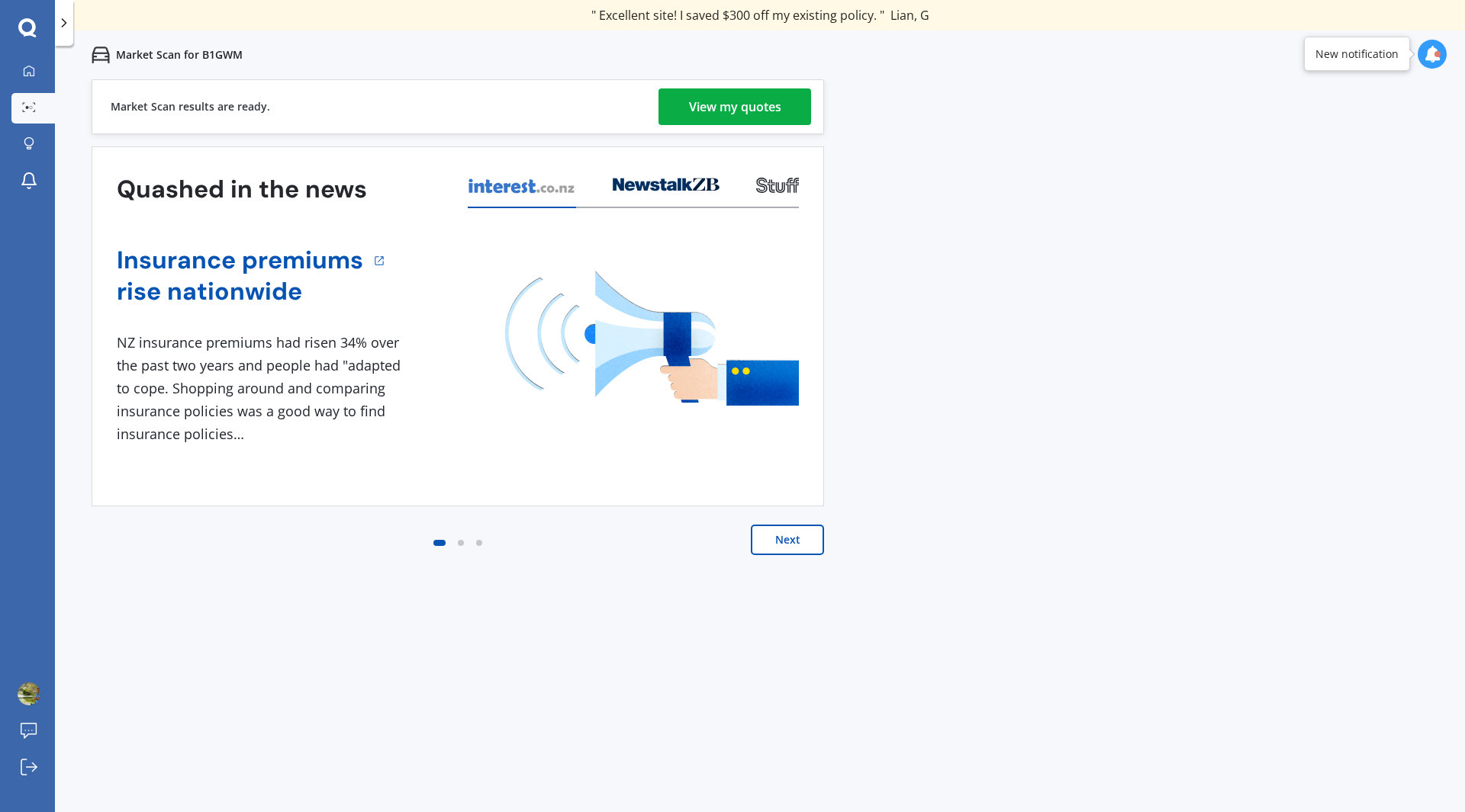
click at [712, 91] on div "View my quotes" at bounding box center [734, 107] width 92 height 37
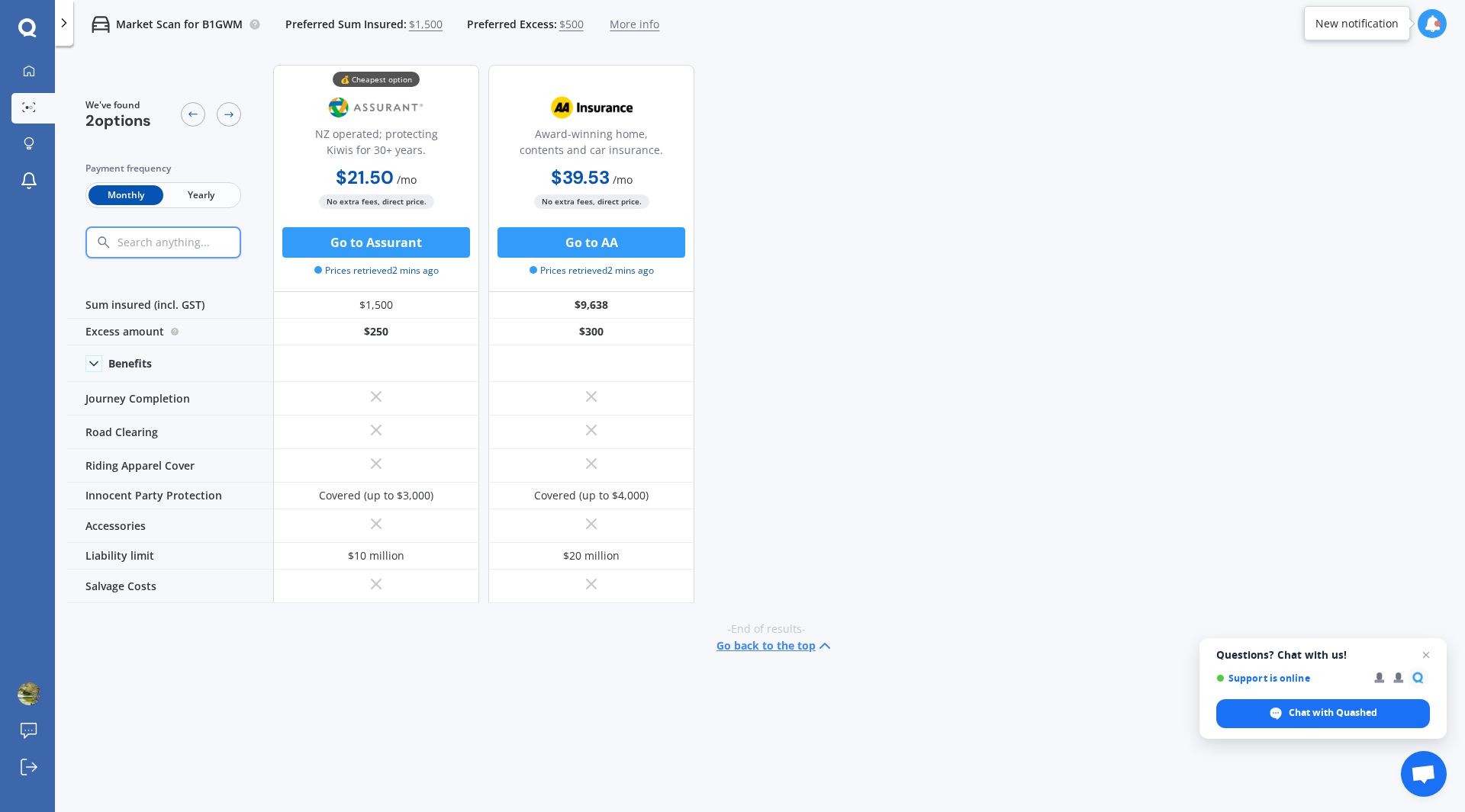
click at [212, 197] on span "Yearly" at bounding box center [200, 195] width 75 height 19
